Goal: Find specific page/section: Find specific page/section

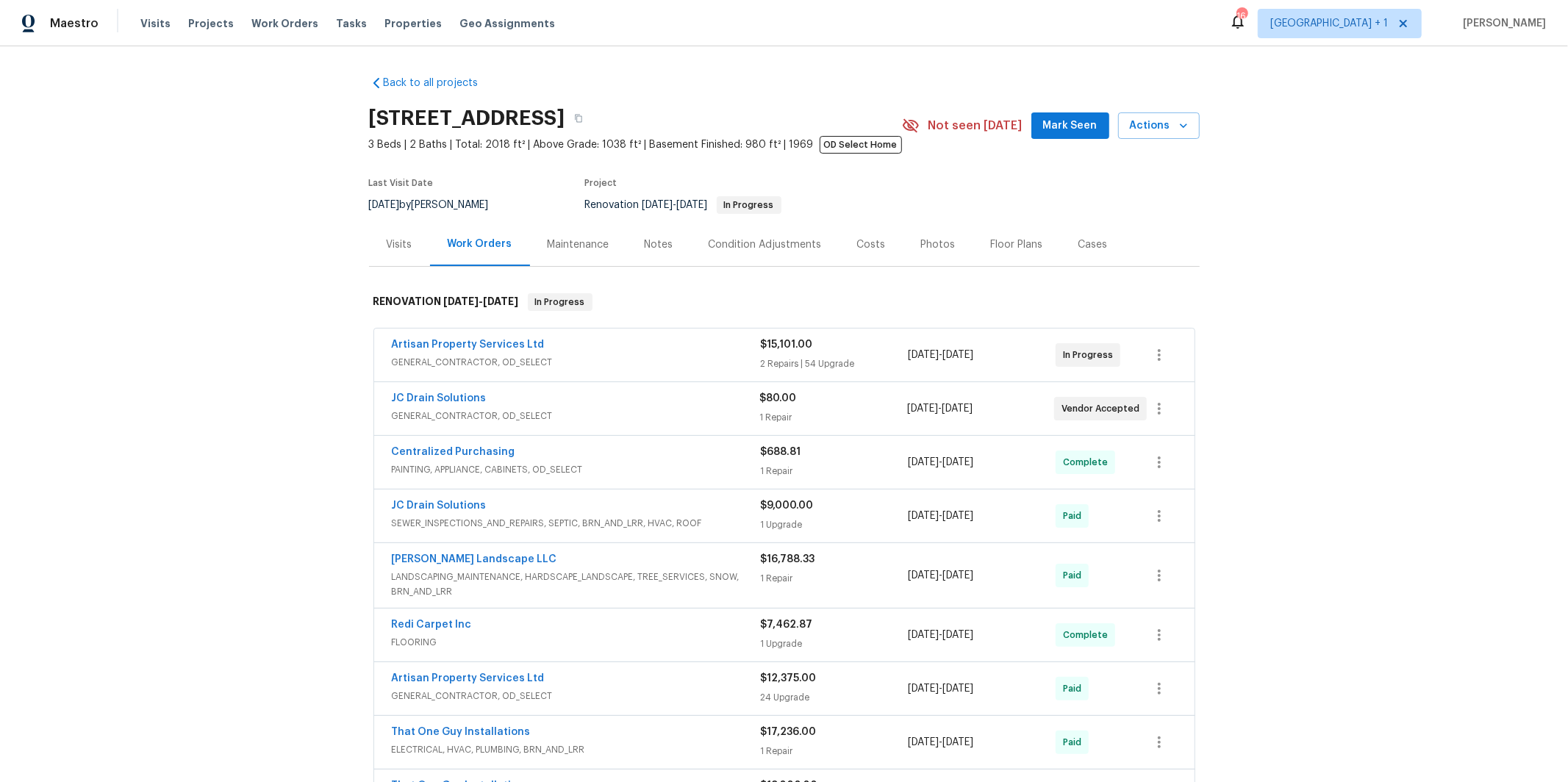
drag, startPoint x: 506, startPoint y: 362, endPoint x: 463, endPoint y: 364, distance: 43.0
click at [506, 362] on span "GENERAL_CONTRACTOR, OD_SELECT" at bounding box center [576, 362] width 369 height 14
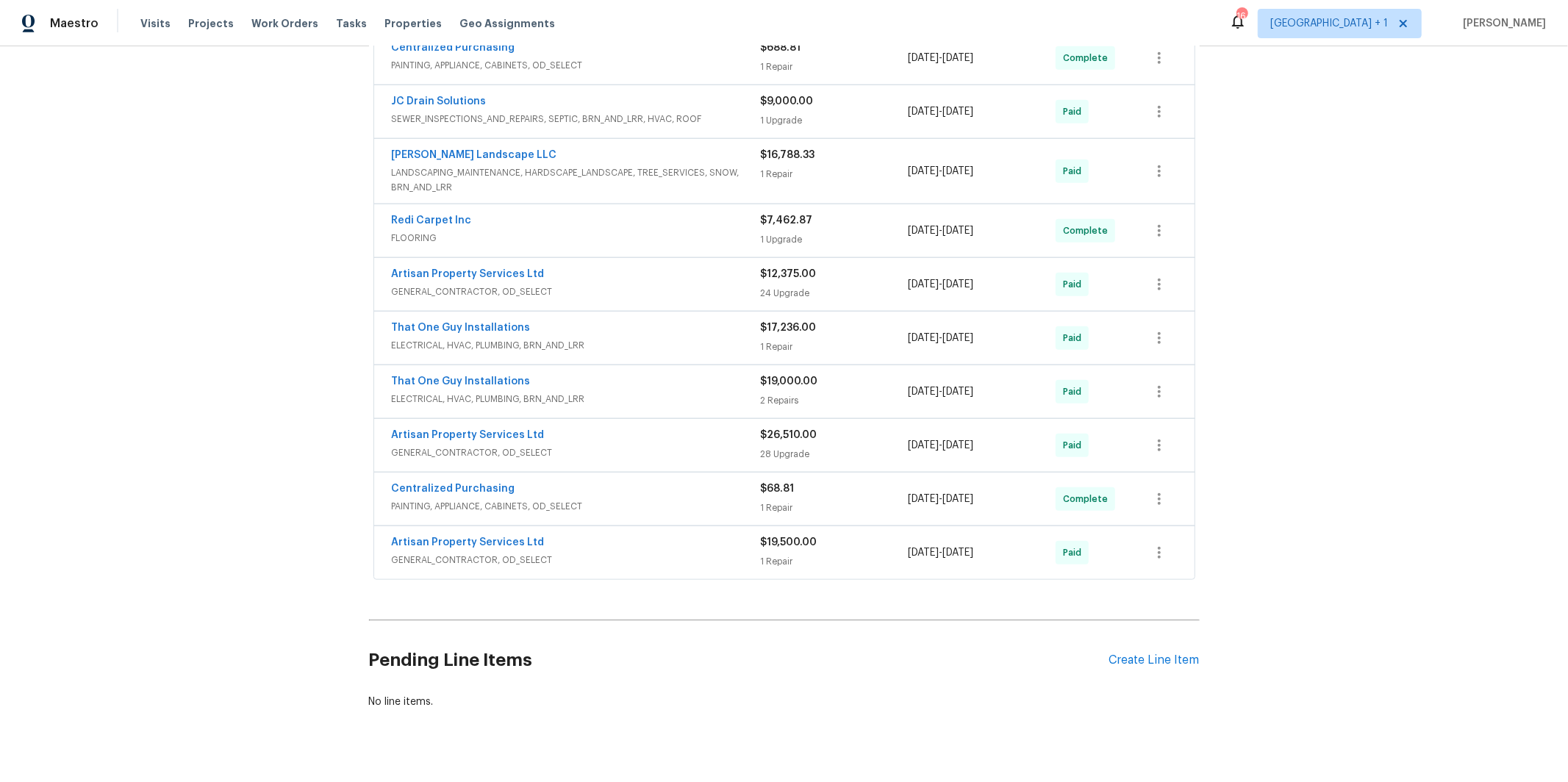
scroll to position [5949, 0]
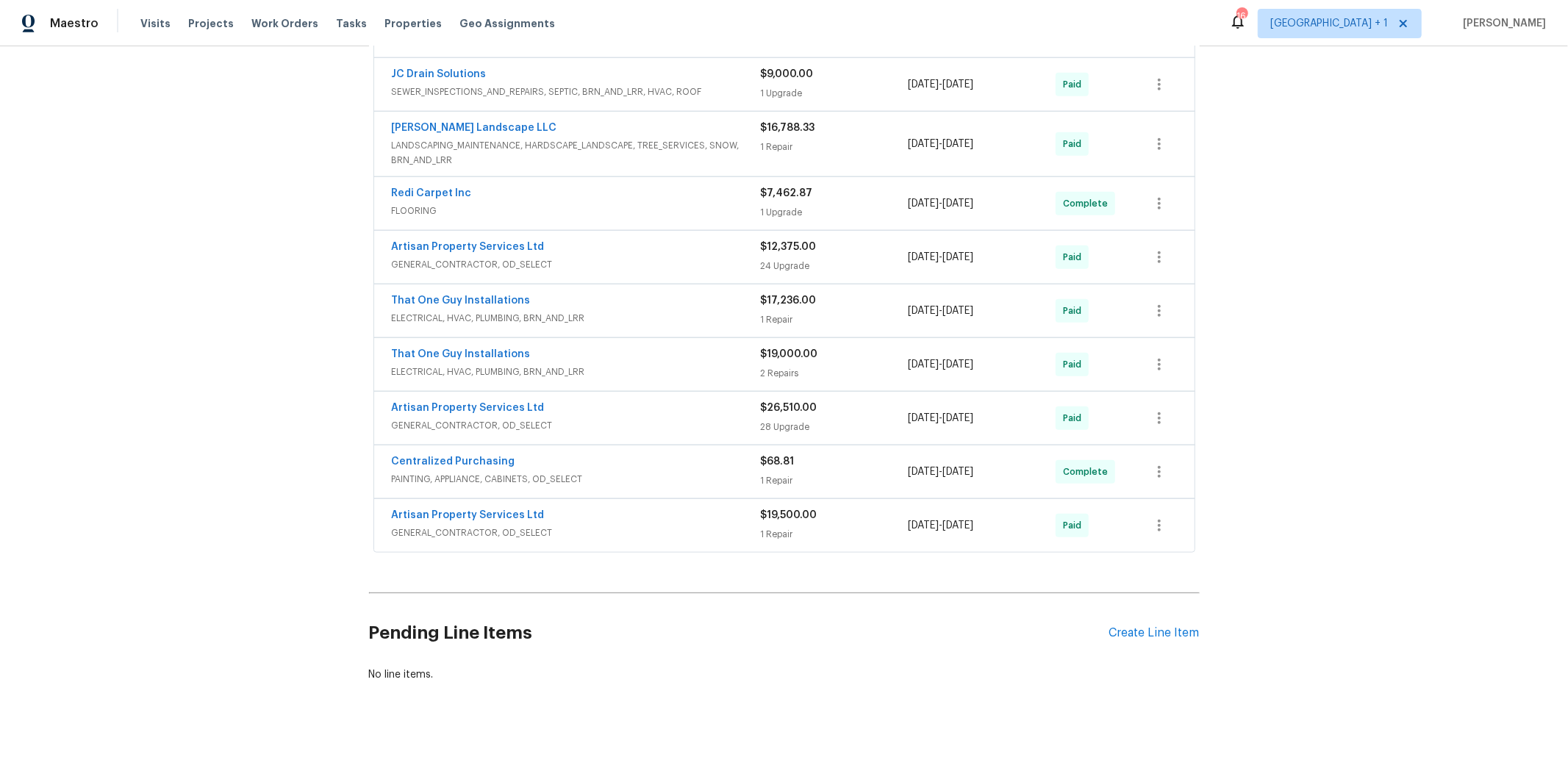
click at [514, 533] on span "GENERAL_CONTRACTOR, OD_SELECT" at bounding box center [576, 533] width 369 height 14
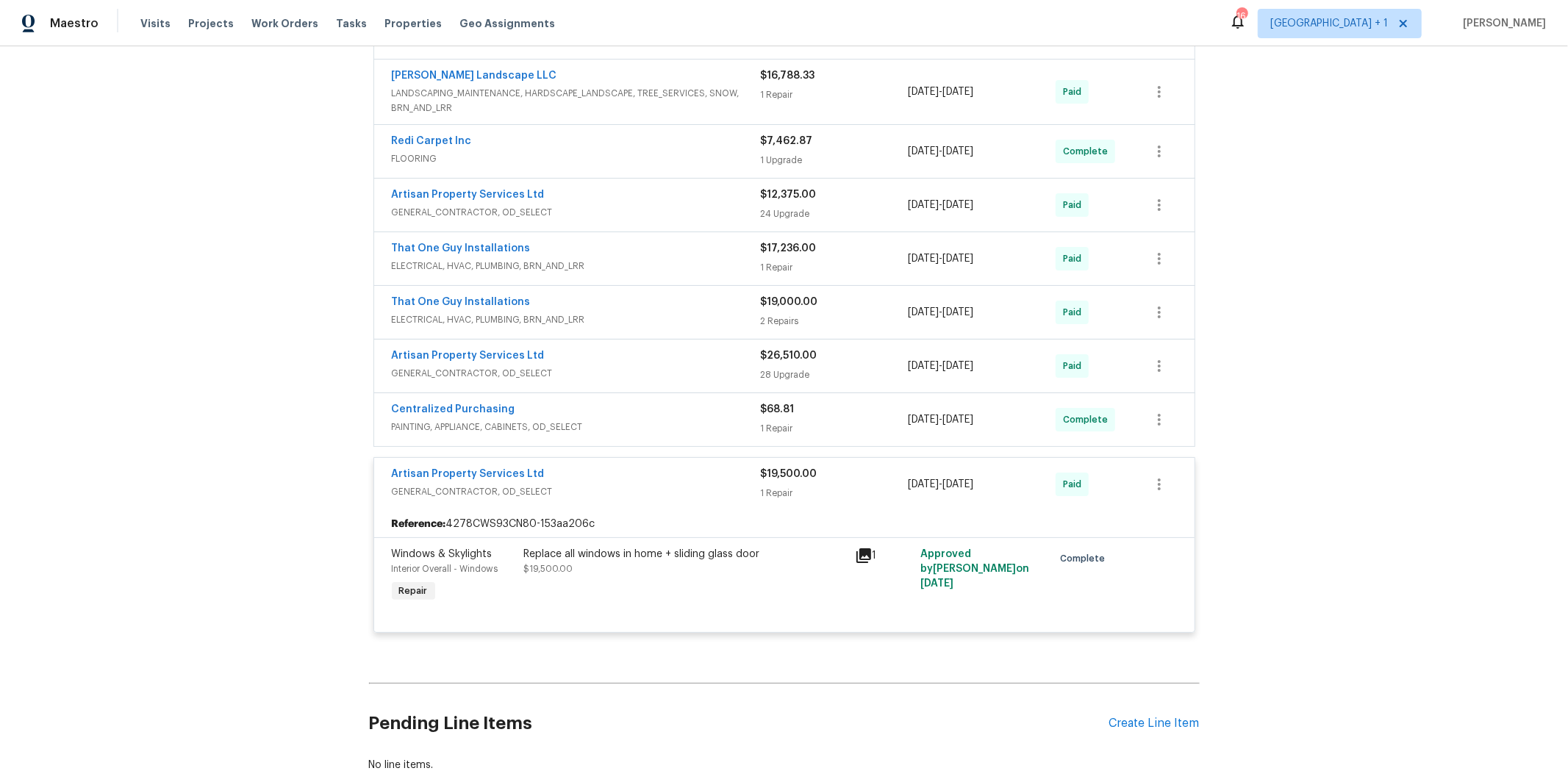
click at [526, 381] on span "GENERAL_CONTRACTOR, OD_SELECT" at bounding box center [576, 373] width 369 height 14
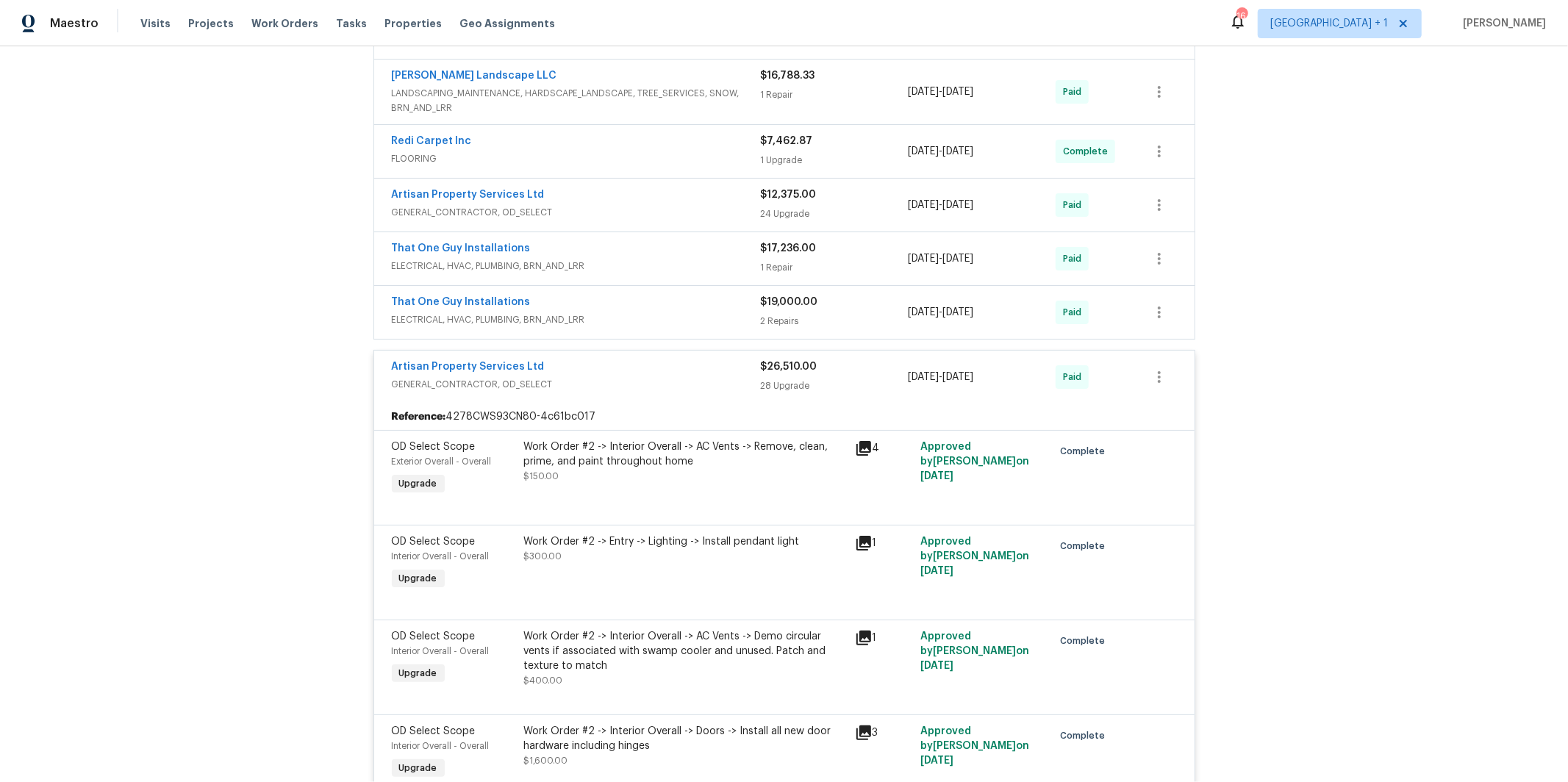
drag, startPoint x: 564, startPoint y: 263, endPoint x: 429, endPoint y: 320, distance: 146.5
click at [564, 220] on span "GENERAL_CONTRACTOR, OD_SELECT" at bounding box center [576, 213] width 369 height 14
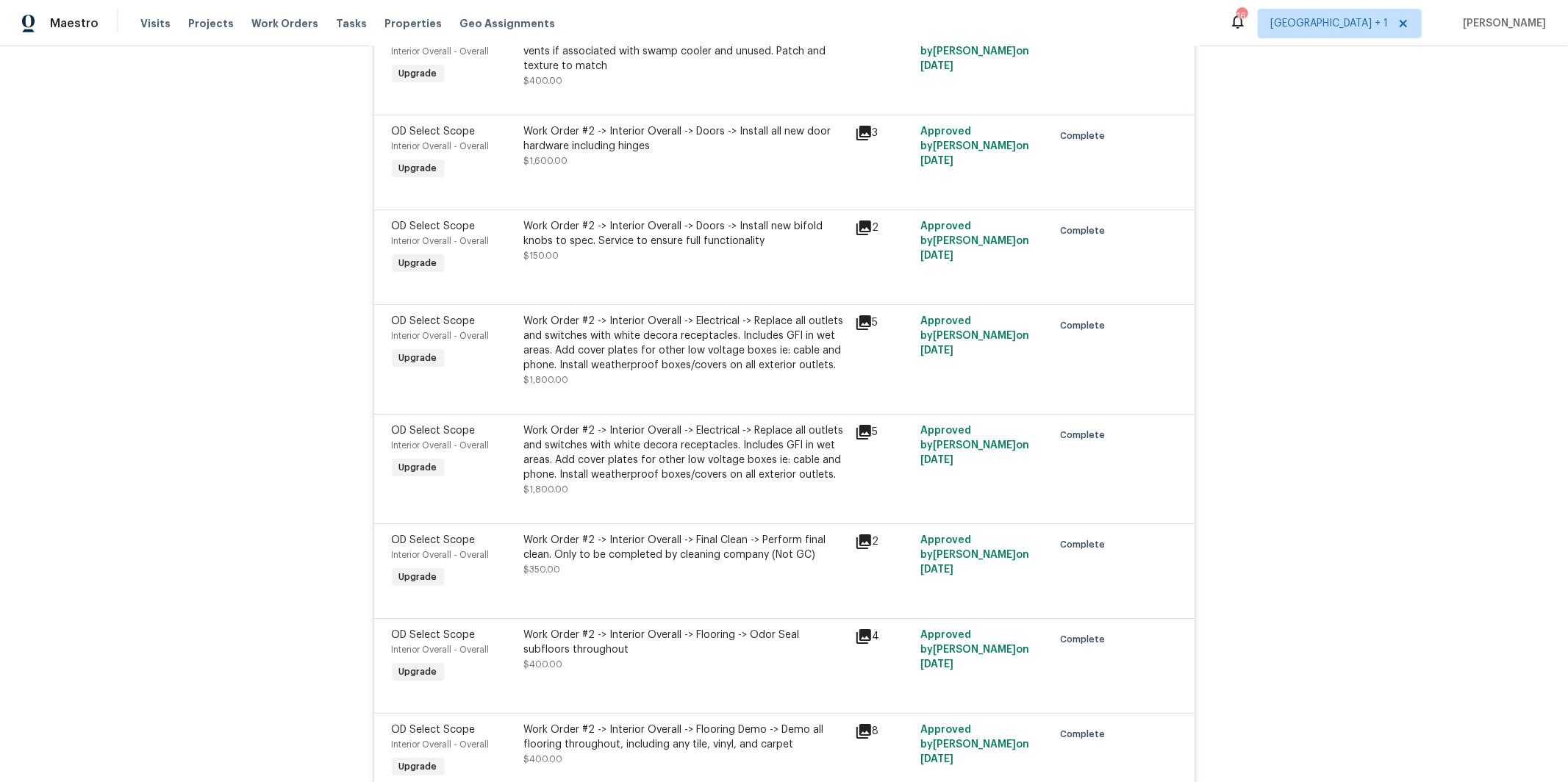
scroll to position [10894, 0]
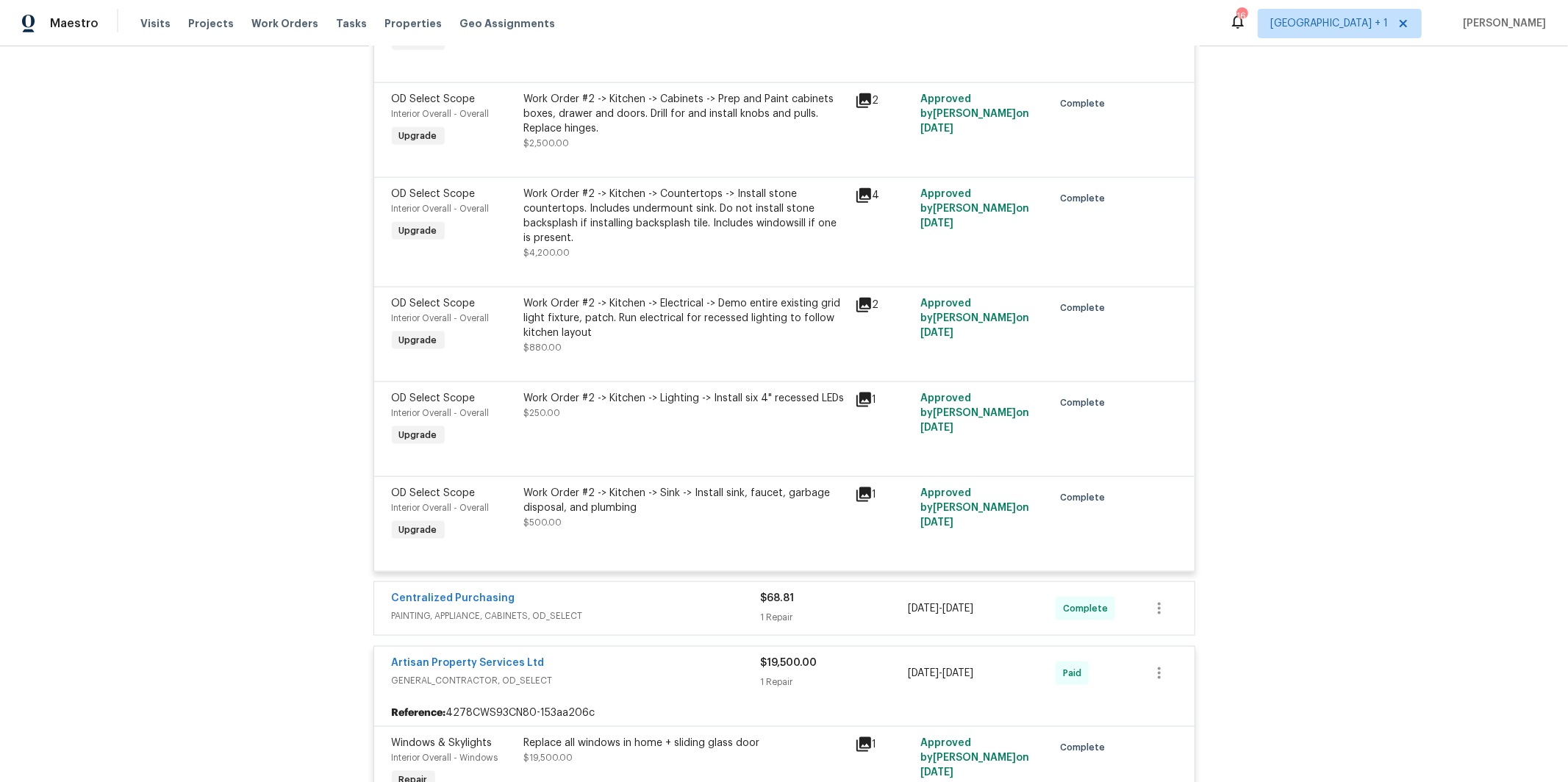
click at [1229, 458] on div "Back to all projects 8090 W 68th Ave, Arvada, CO 80004 3 Beds | 2 Baths | Total…" at bounding box center [784, 414] width 1568 height 736
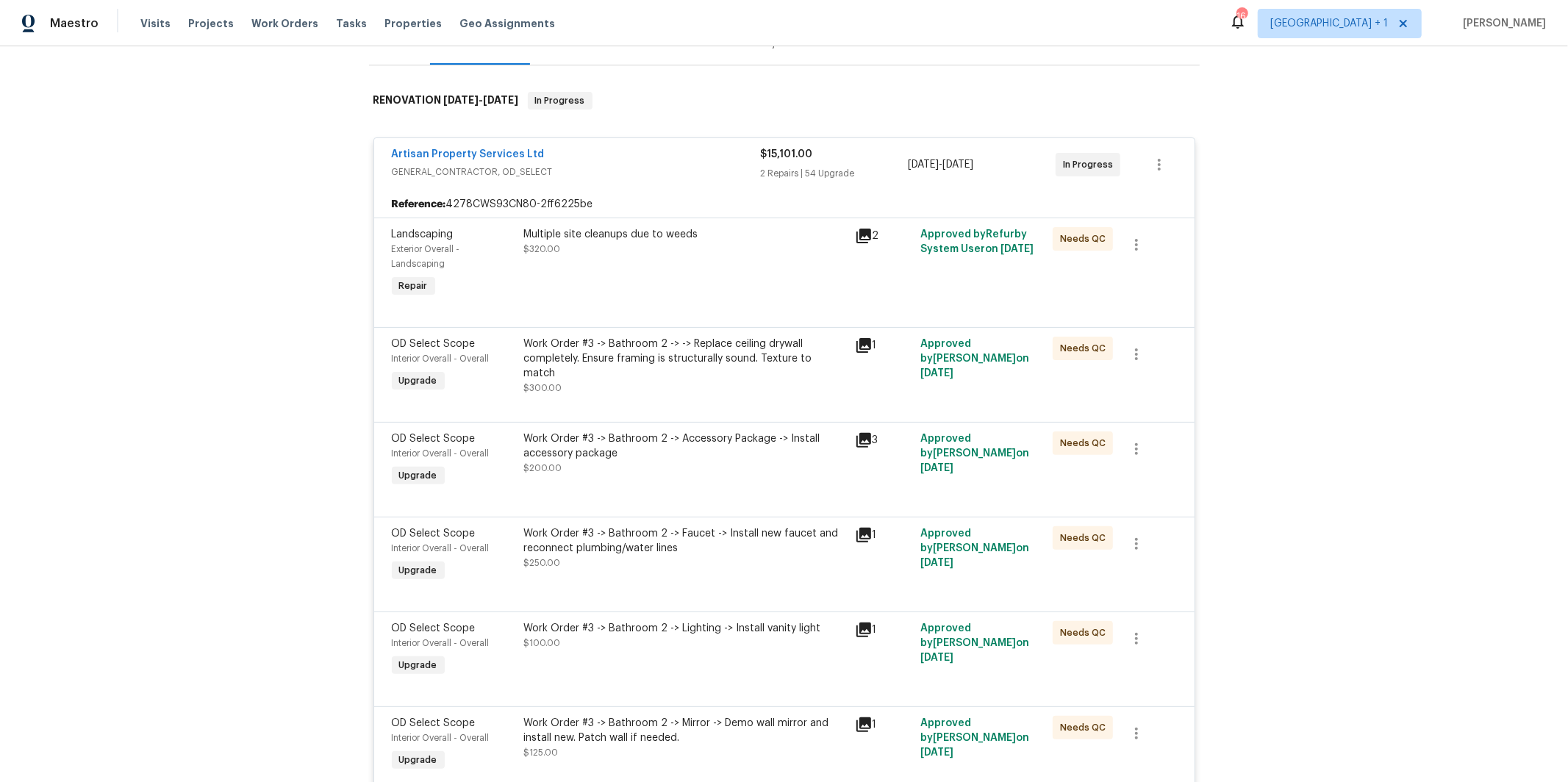
scroll to position [0, 0]
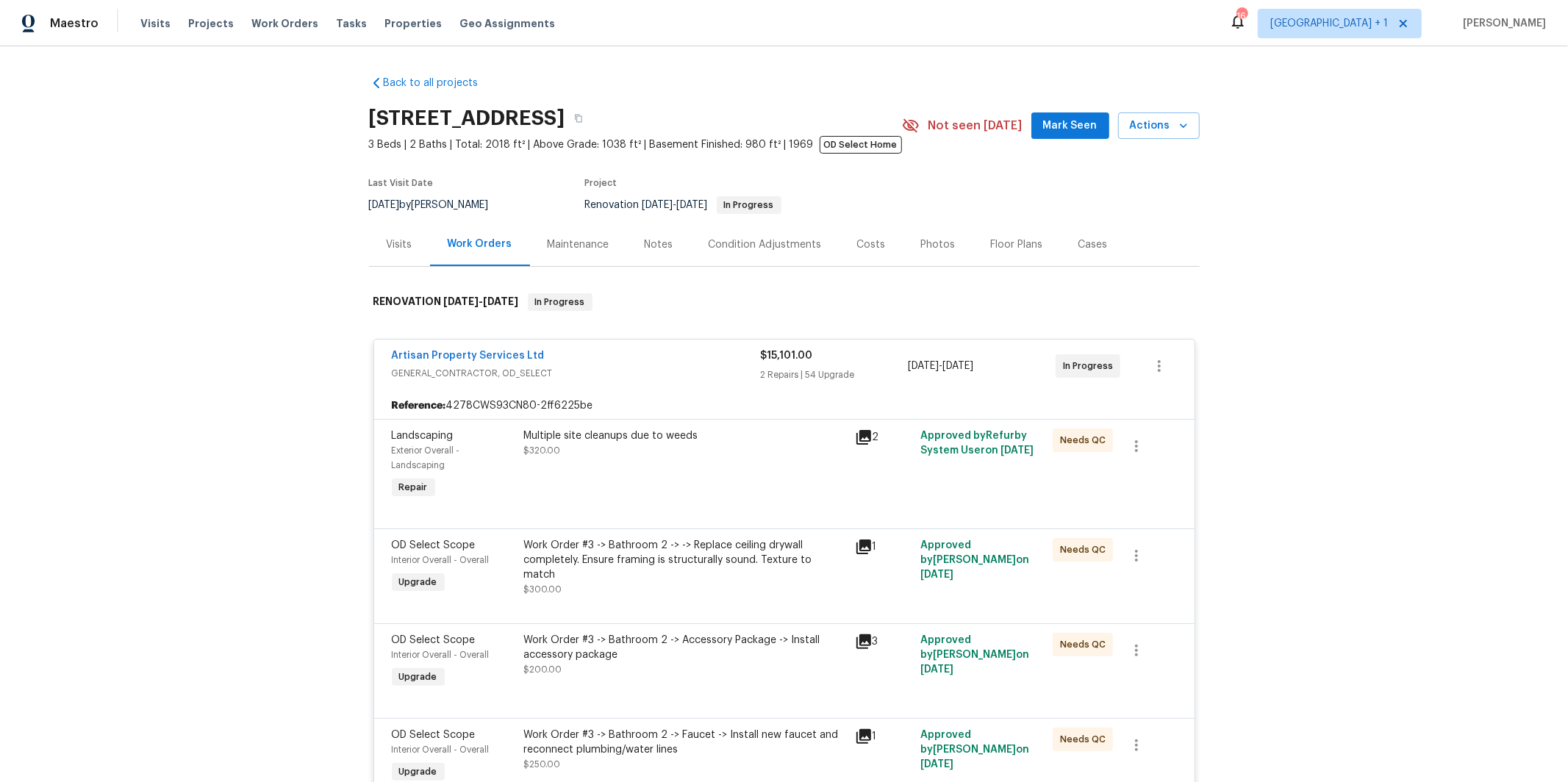
click at [693, 373] on span "GENERAL_CONTRACTOR, OD_SELECT" at bounding box center [576, 373] width 369 height 14
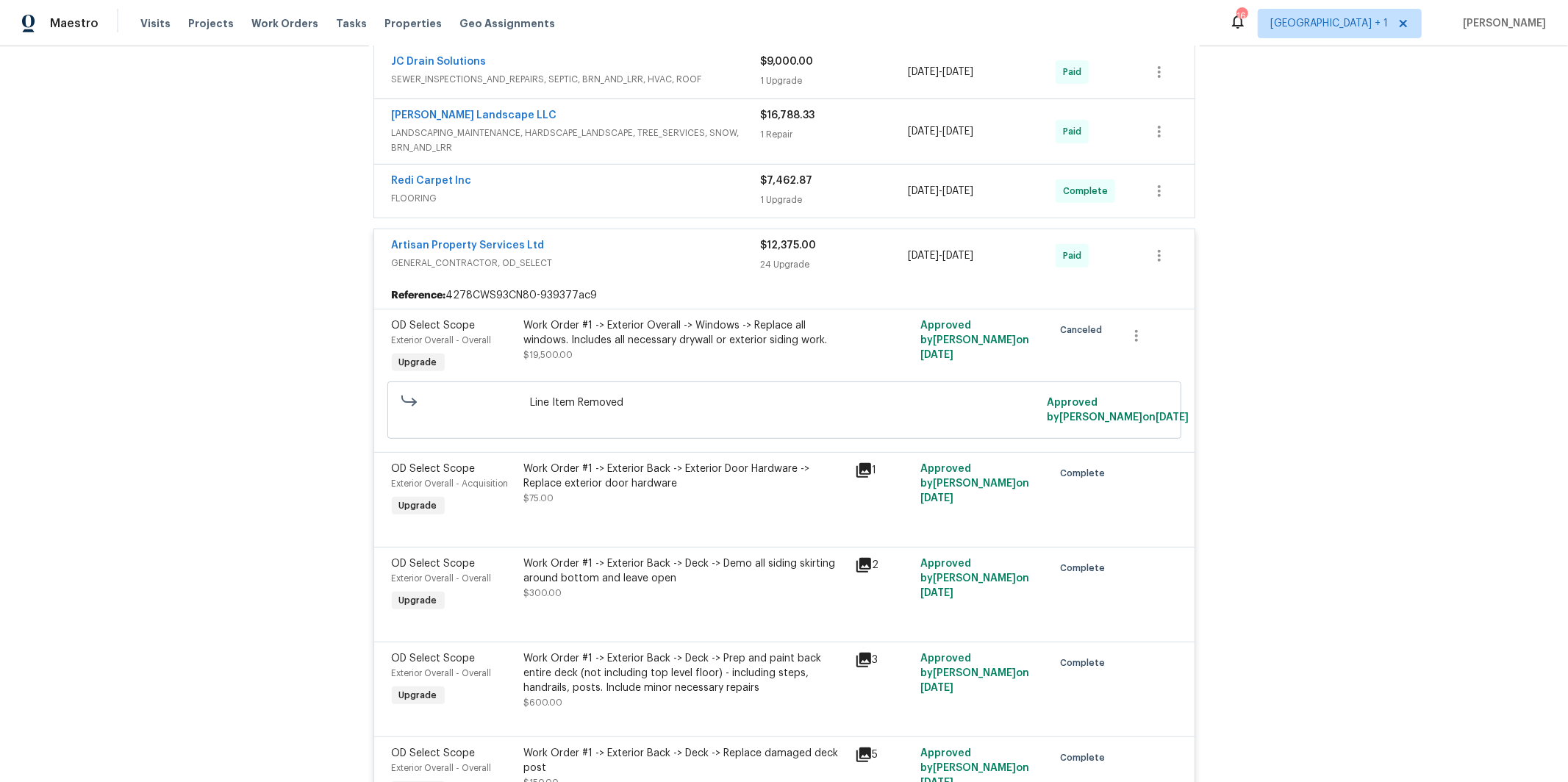
scroll to position [498, 0]
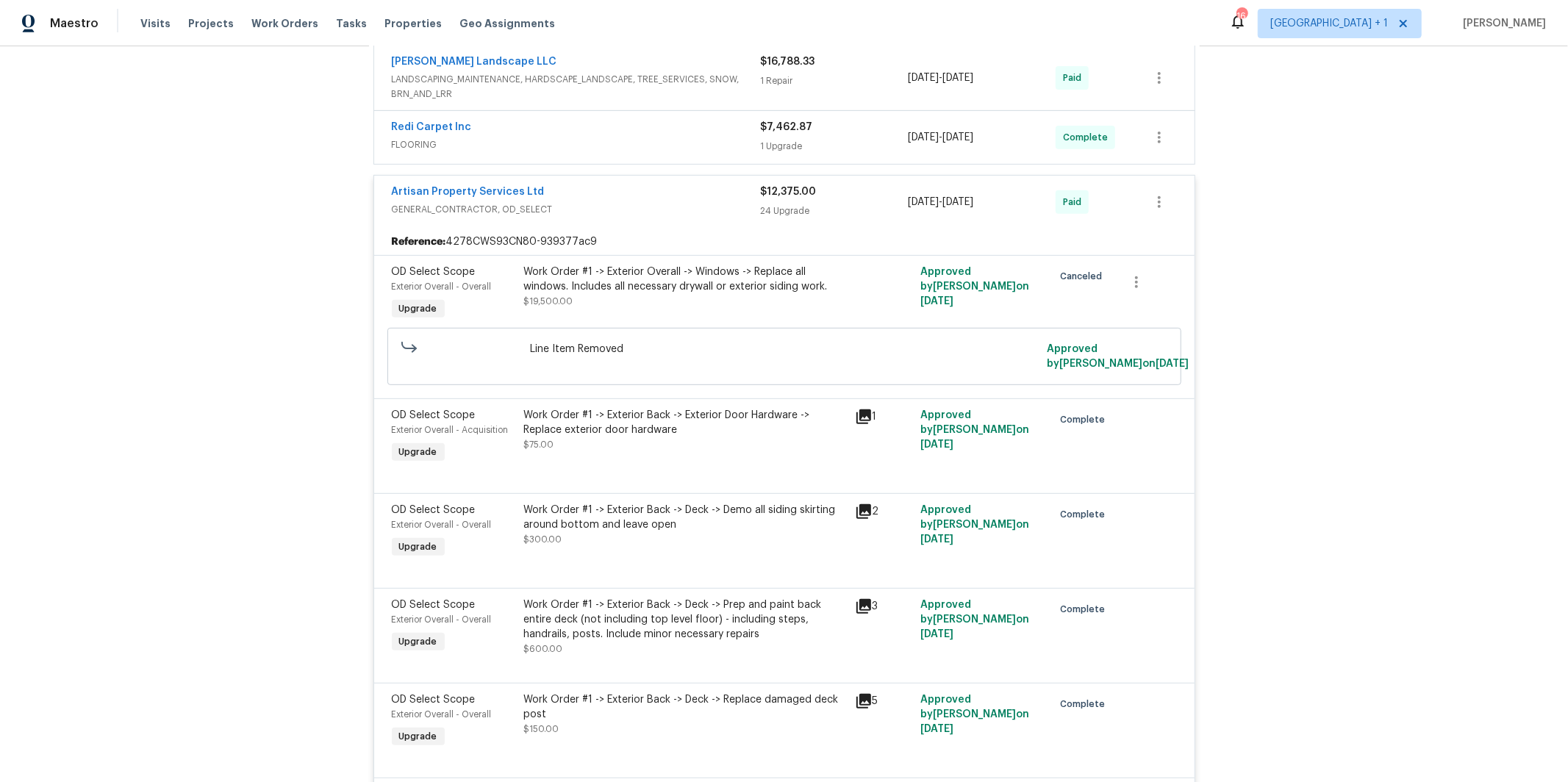
click at [625, 219] on div "Artisan Property Services Ltd GENERAL_CONTRACTOR, OD_SELECT" at bounding box center [576, 202] width 369 height 35
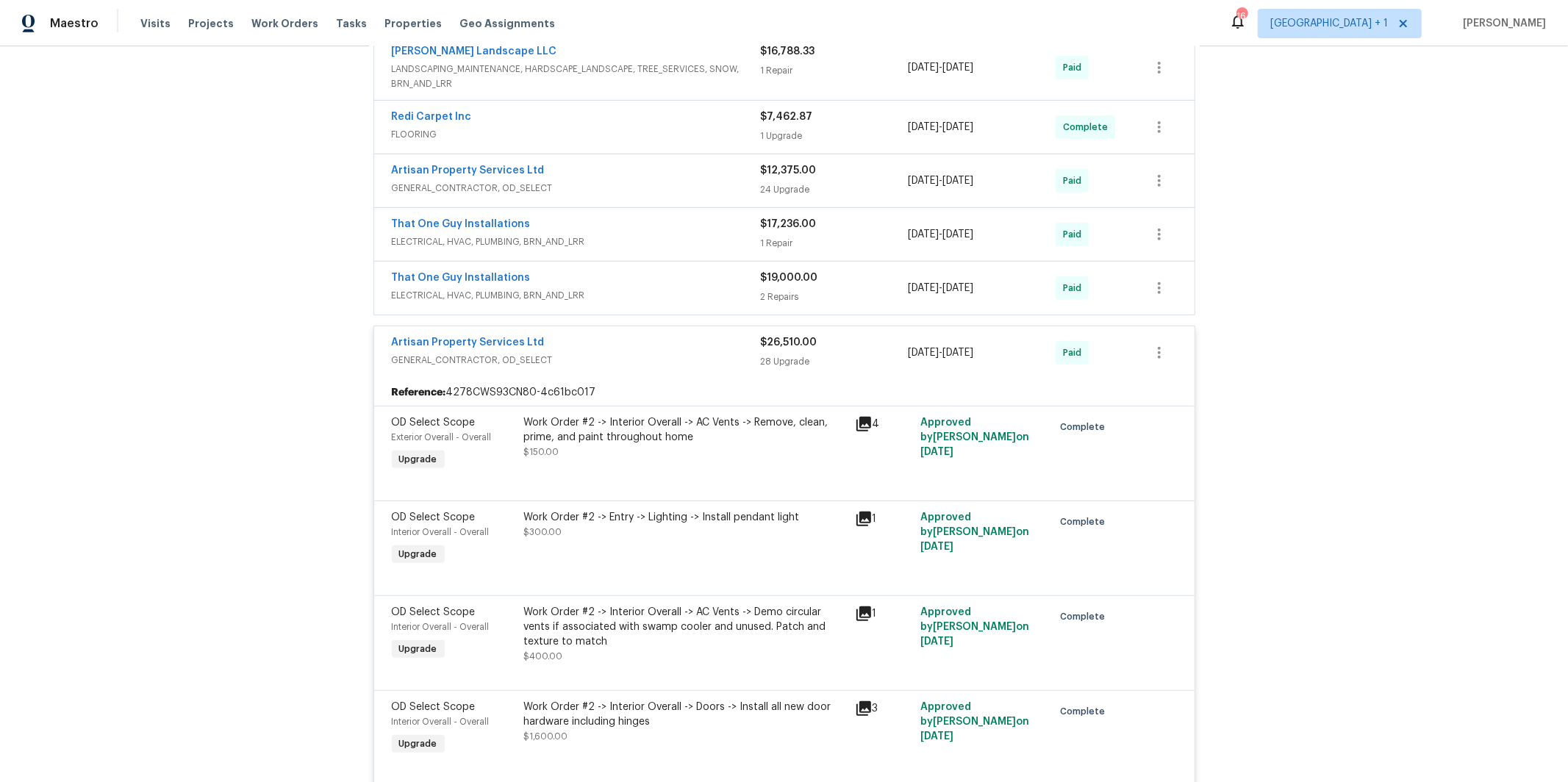
scroll to position [428, 0]
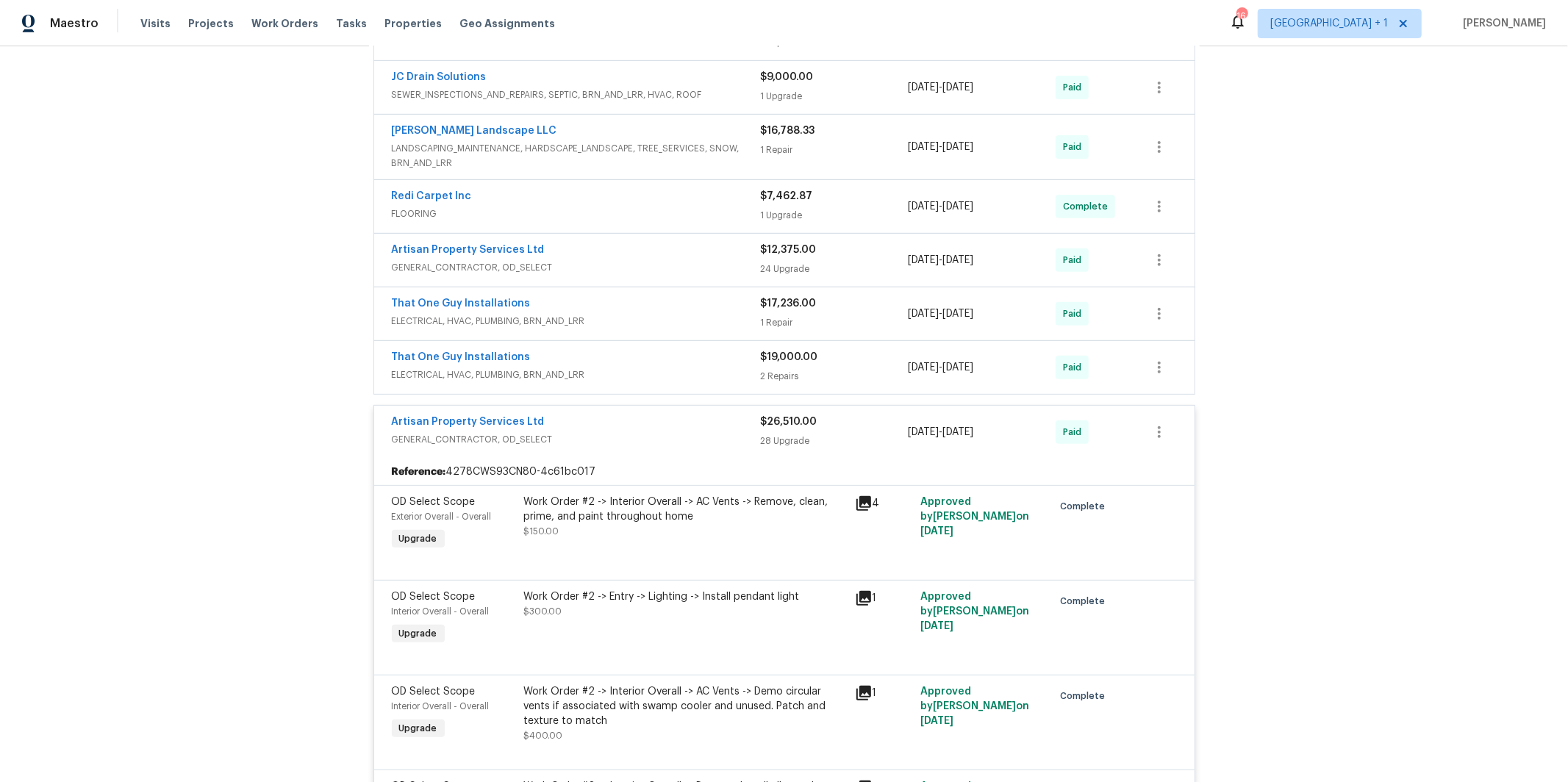
drag, startPoint x: 617, startPoint y: 444, endPoint x: 538, endPoint y: 459, distance: 80.4
click at [617, 444] on span "GENERAL_CONTRACTOR, OD_SELECT" at bounding box center [576, 440] width 369 height 14
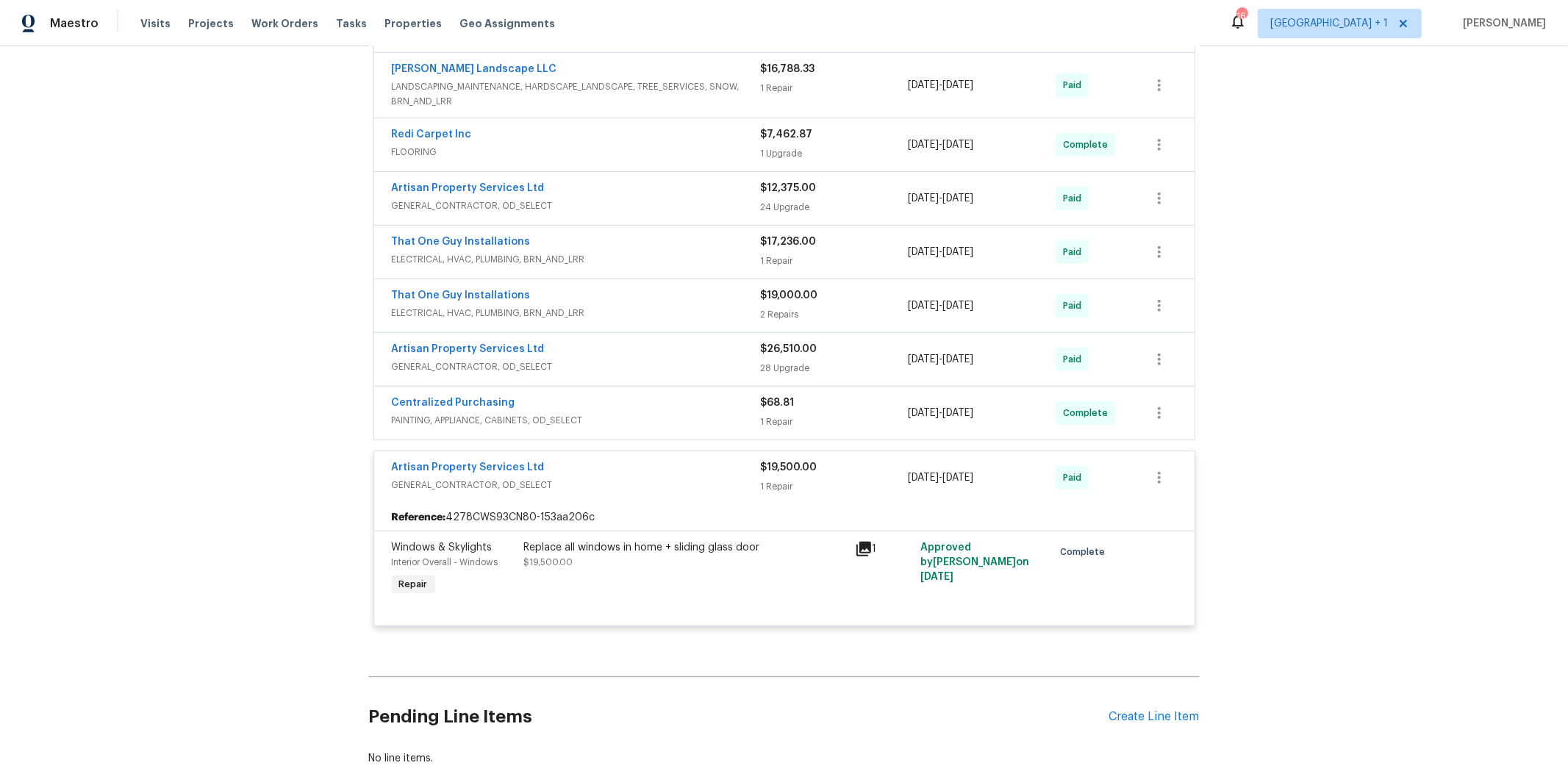
scroll to position [501, 0]
